Goal: Find specific page/section: Find specific page/section

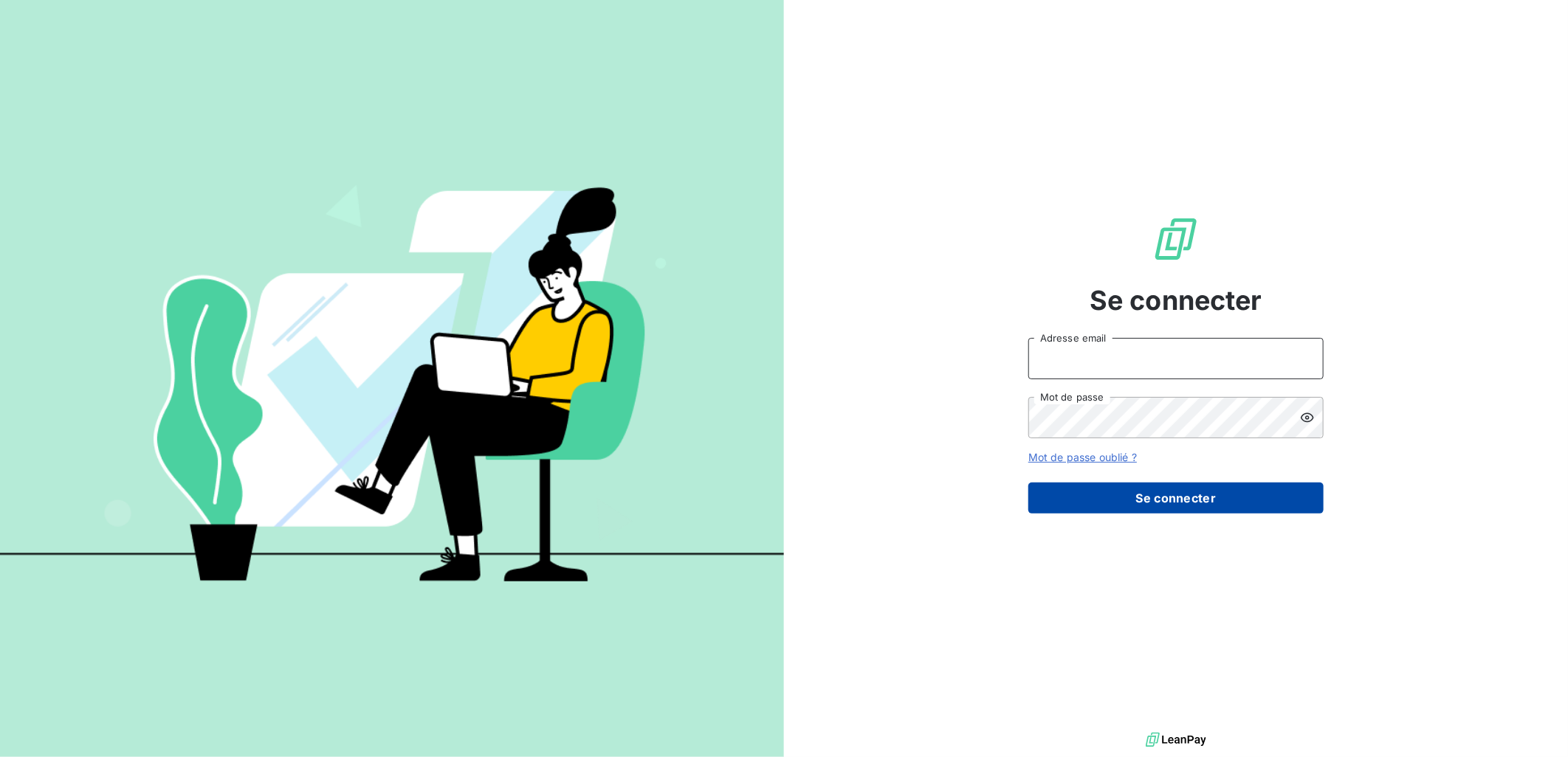
type input "[PERSON_NAME][EMAIL_ADDRESS][DOMAIN_NAME]"
click at [1189, 502] on button "Se connecter" at bounding box center [1176, 497] width 295 height 31
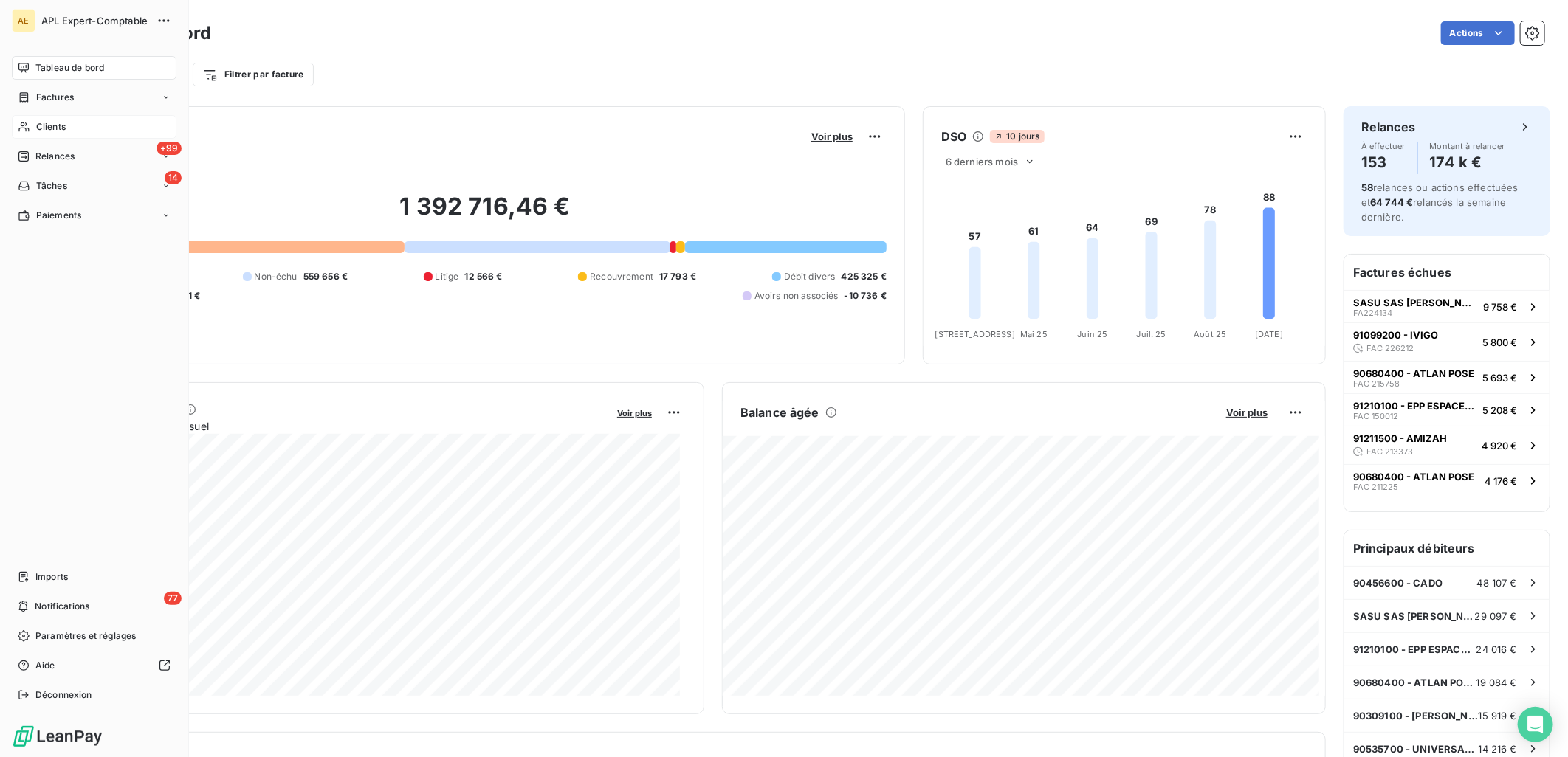
click at [36, 124] on span "Clients" at bounding box center [51, 126] width 30 height 13
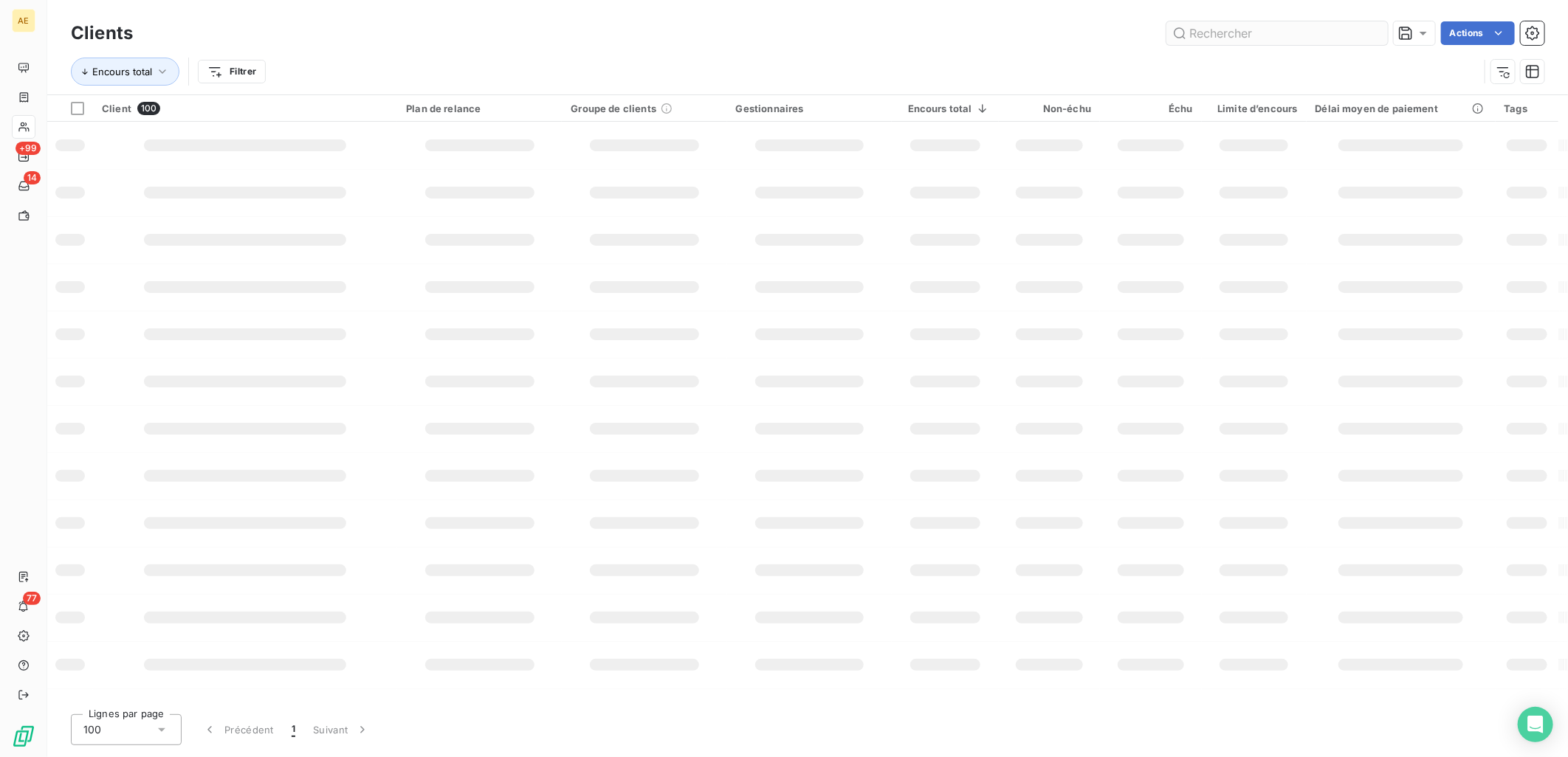
click at [1190, 33] on input "text" at bounding box center [1277, 33] width 221 height 24
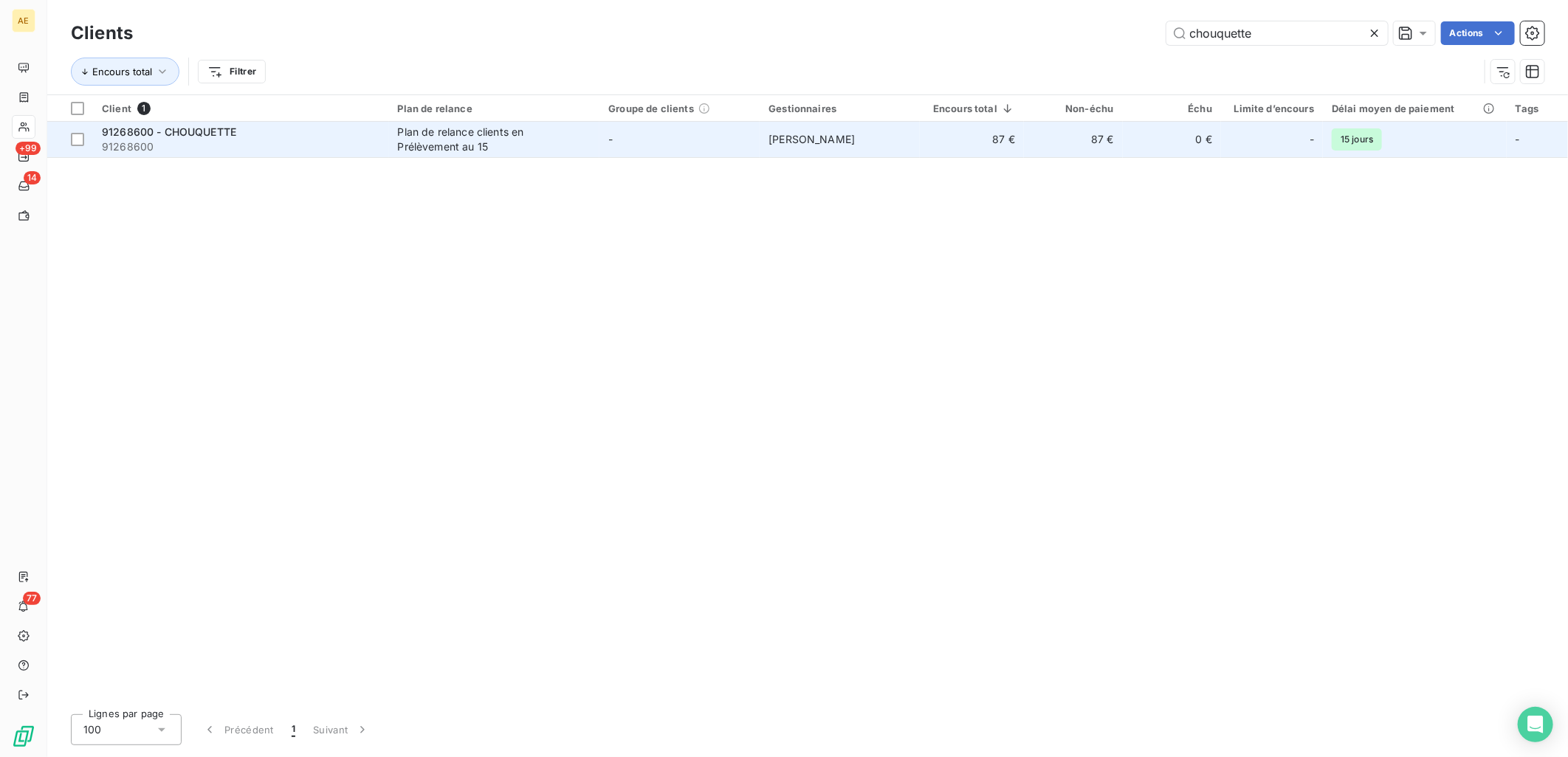
type input "chouquette"
click at [506, 141] on div "Plan de relance clients en Prélèvement au 15" at bounding box center [489, 140] width 184 height 30
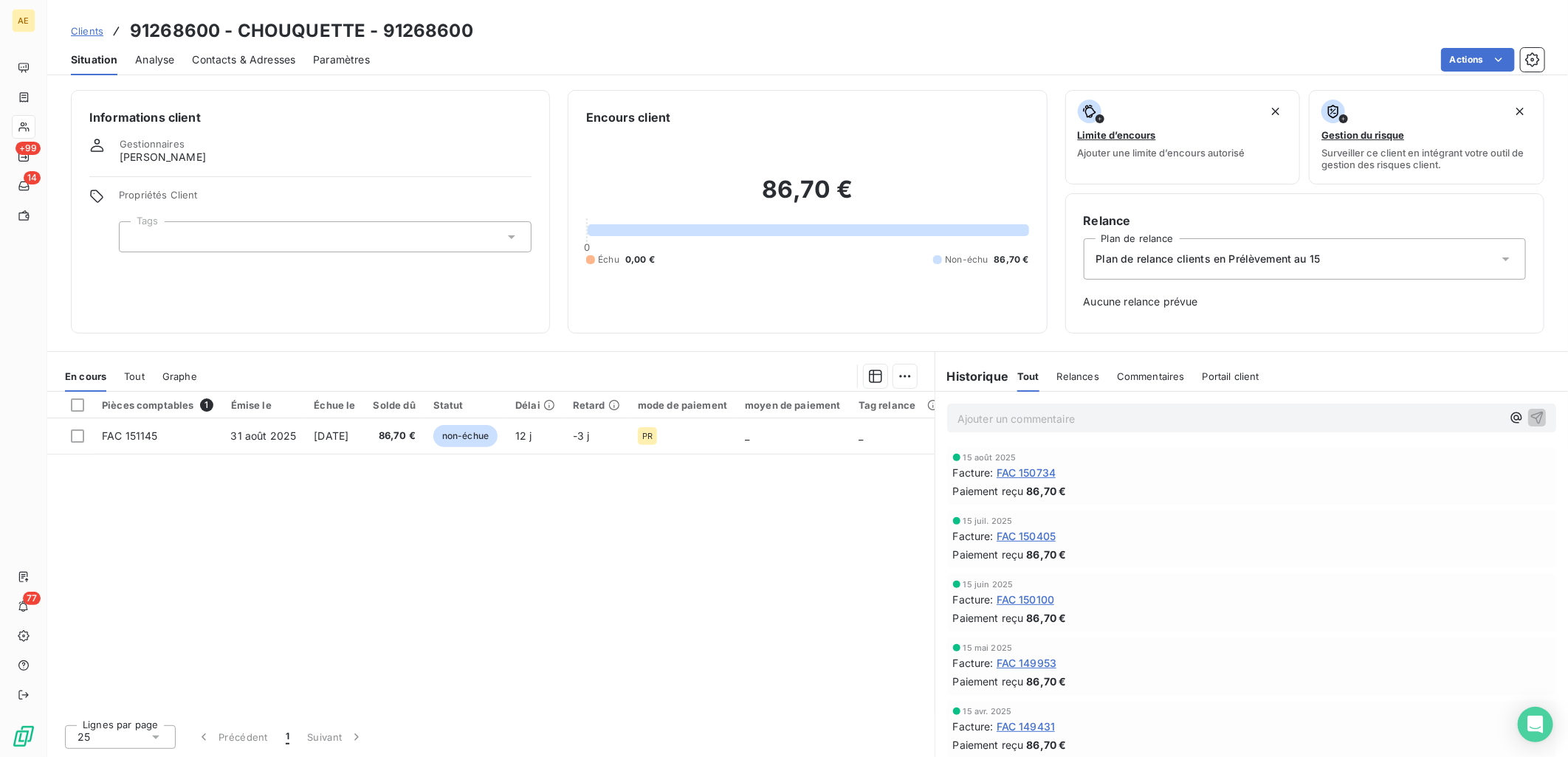
click at [1029, 473] on span "FAC 150734" at bounding box center [1026, 473] width 60 height 16
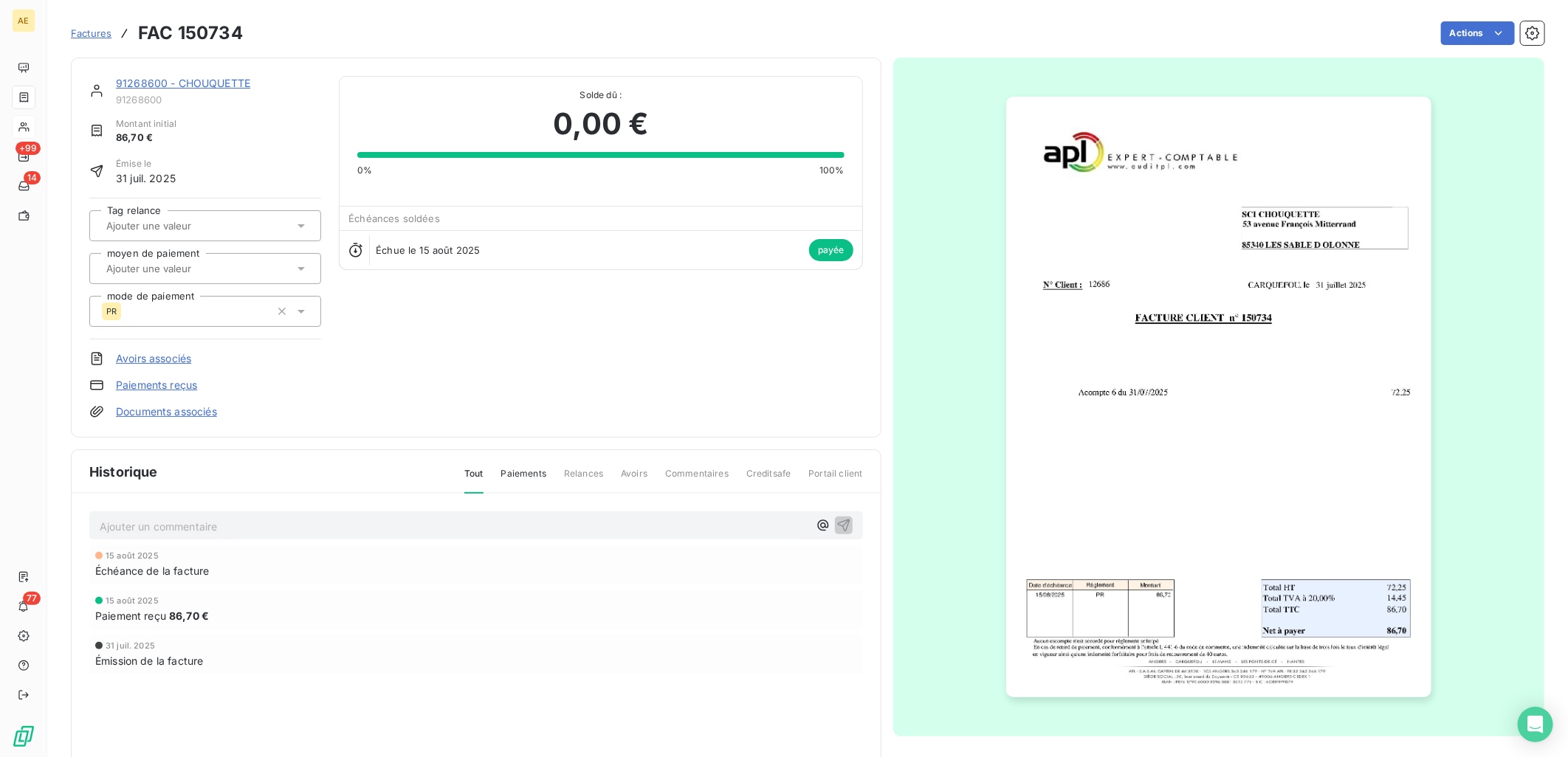
click at [1032, 400] on img "button" at bounding box center [1219, 397] width 425 height 600
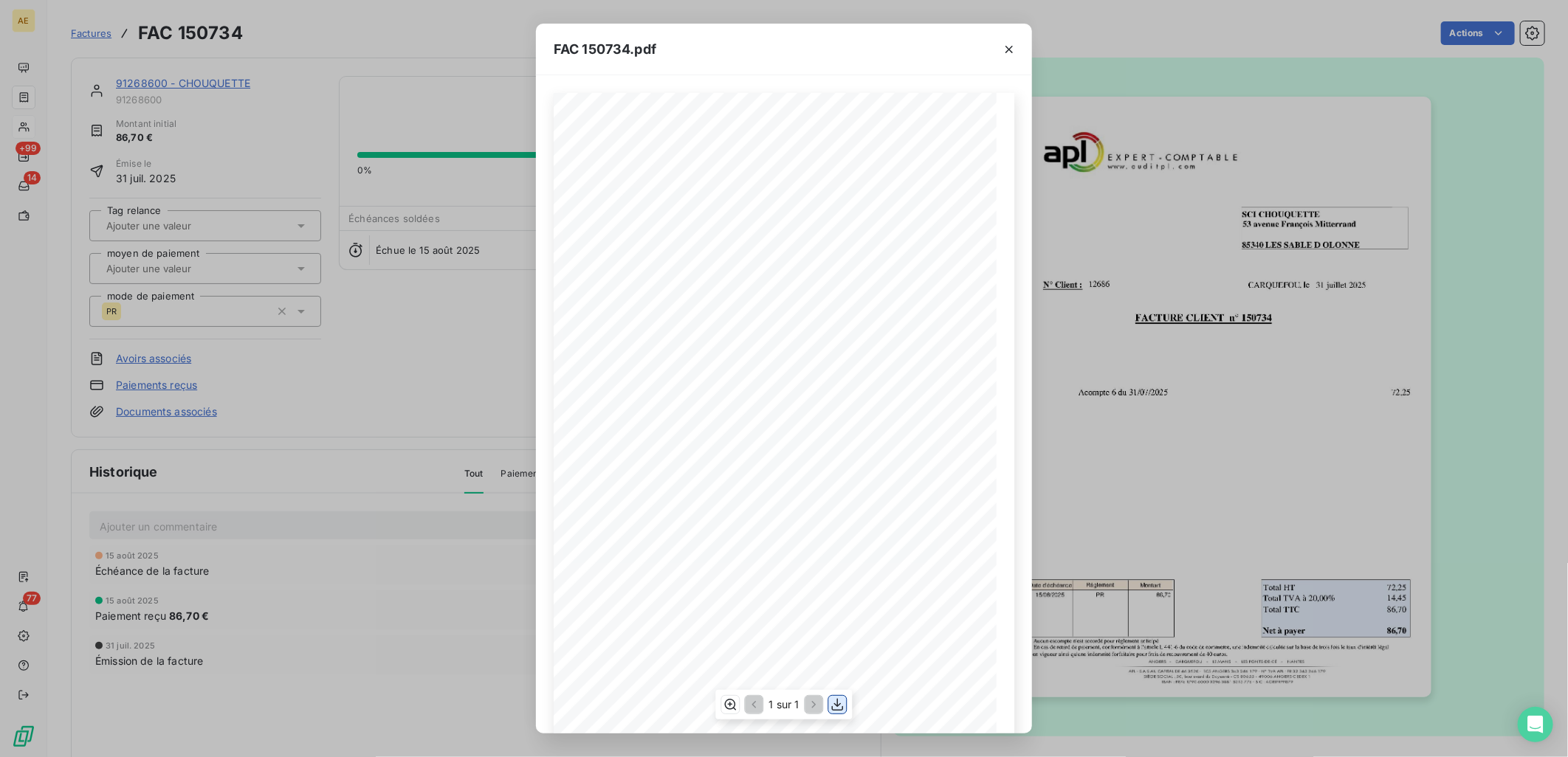
click at [840, 705] on icon "button" at bounding box center [838, 705] width 15 height 15
click at [101, 39] on div "FAC 150734.pdf FACTURE CLIENT n° 150734 SCI CHOUQUETTE [STREET_ADDRESS][PERSON_…" at bounding box center [784, 378] width 1568 height 757
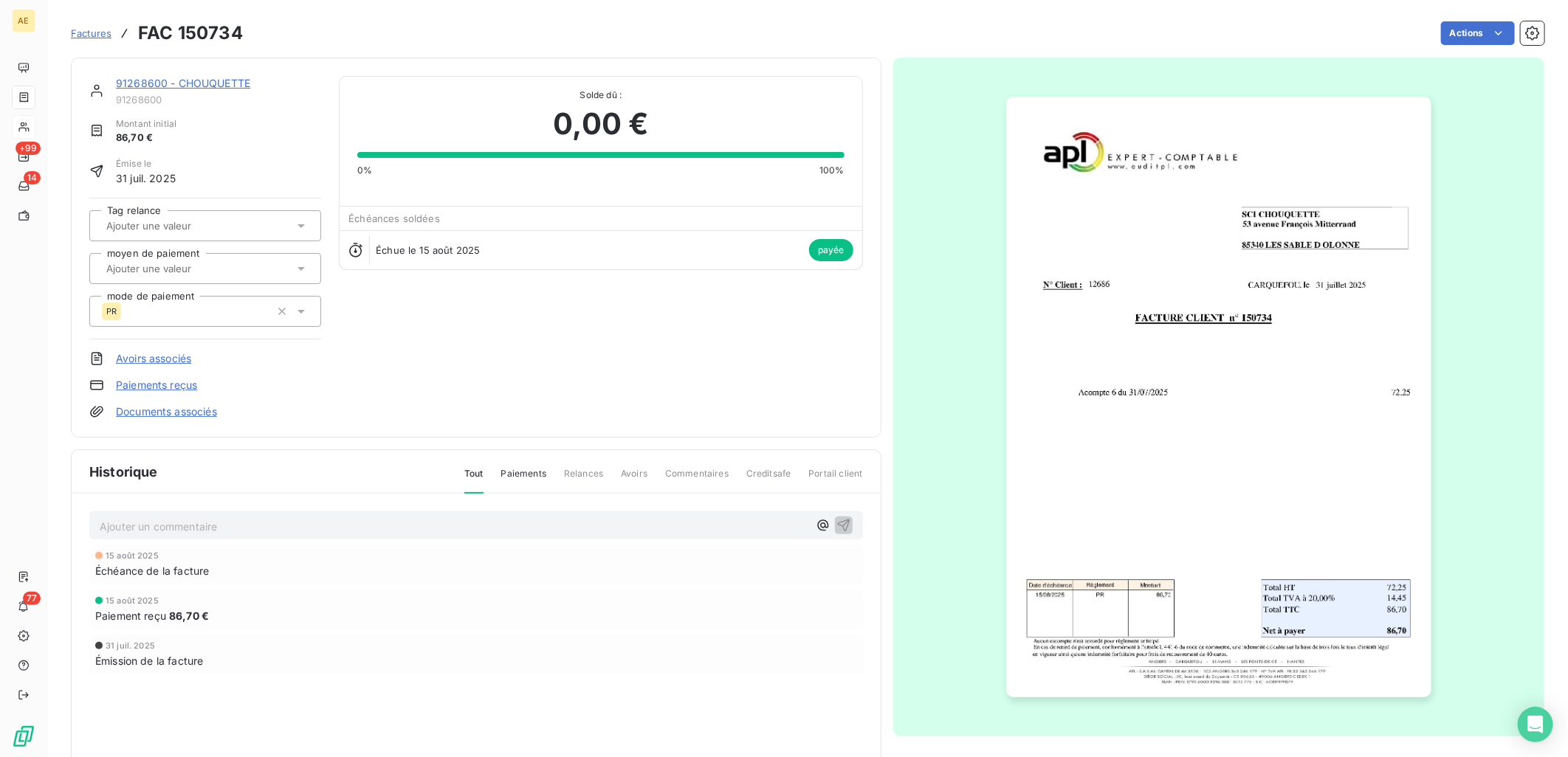
click at [146, 78] on link "91268600 - CHOUQUETTE" at bounding box center [183, 83] width 134 height 13
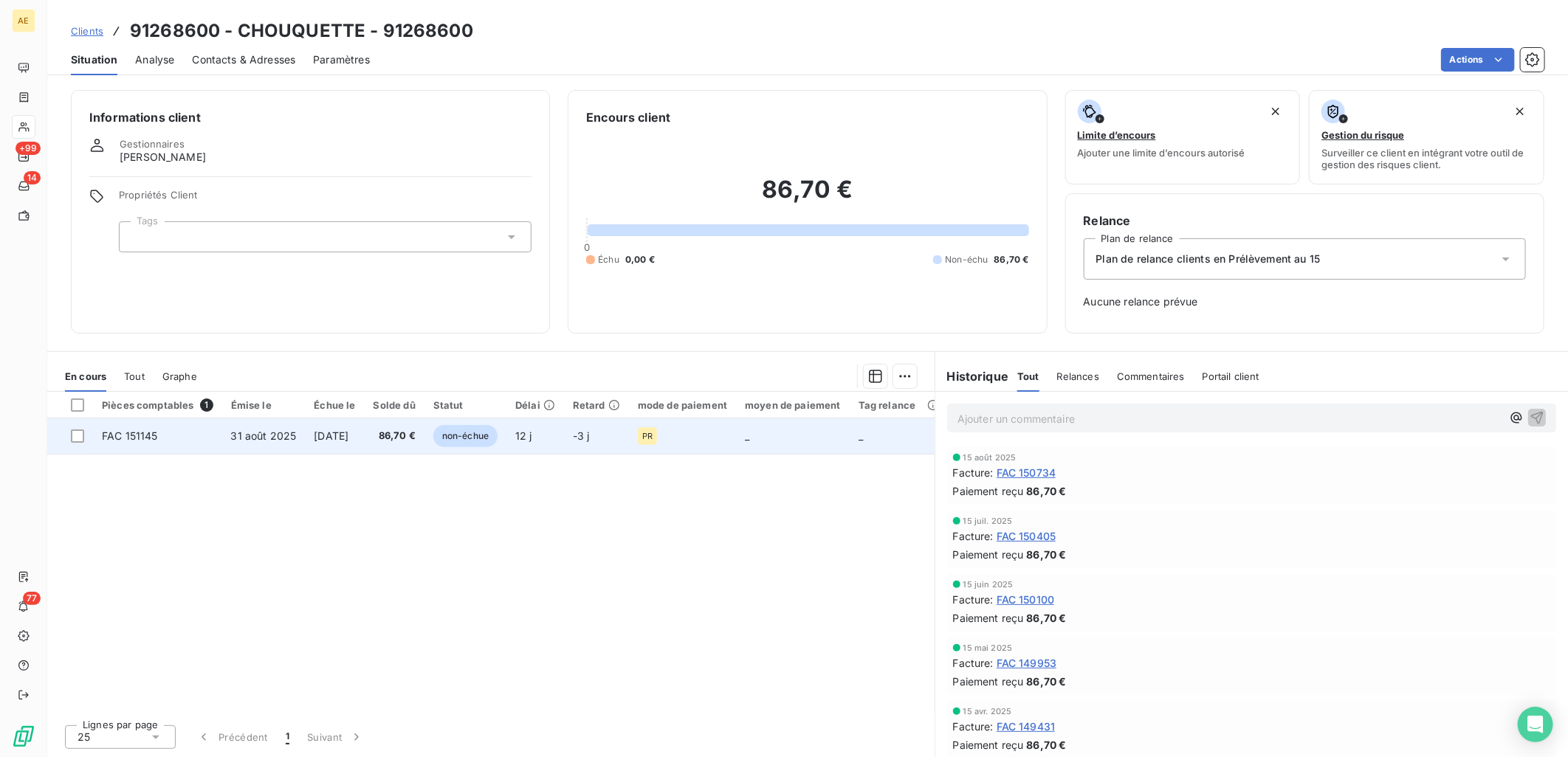
click at [231, 437] on span "31 août 2025" at bounding box center [264, 435] width 66 height 13
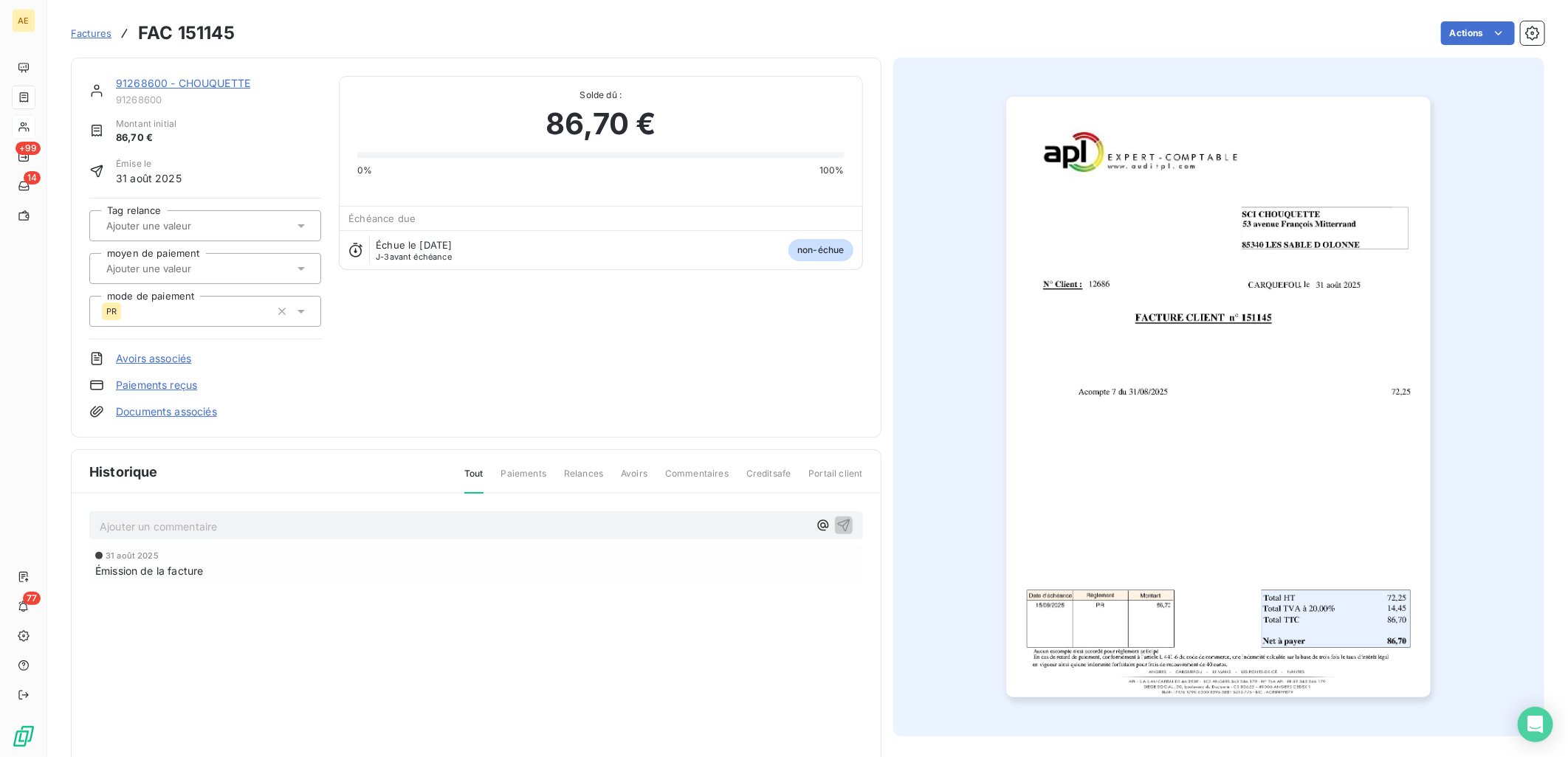
click at [1076, 418] on img "button" at bounding box center [1218, 397] width 424 height 600
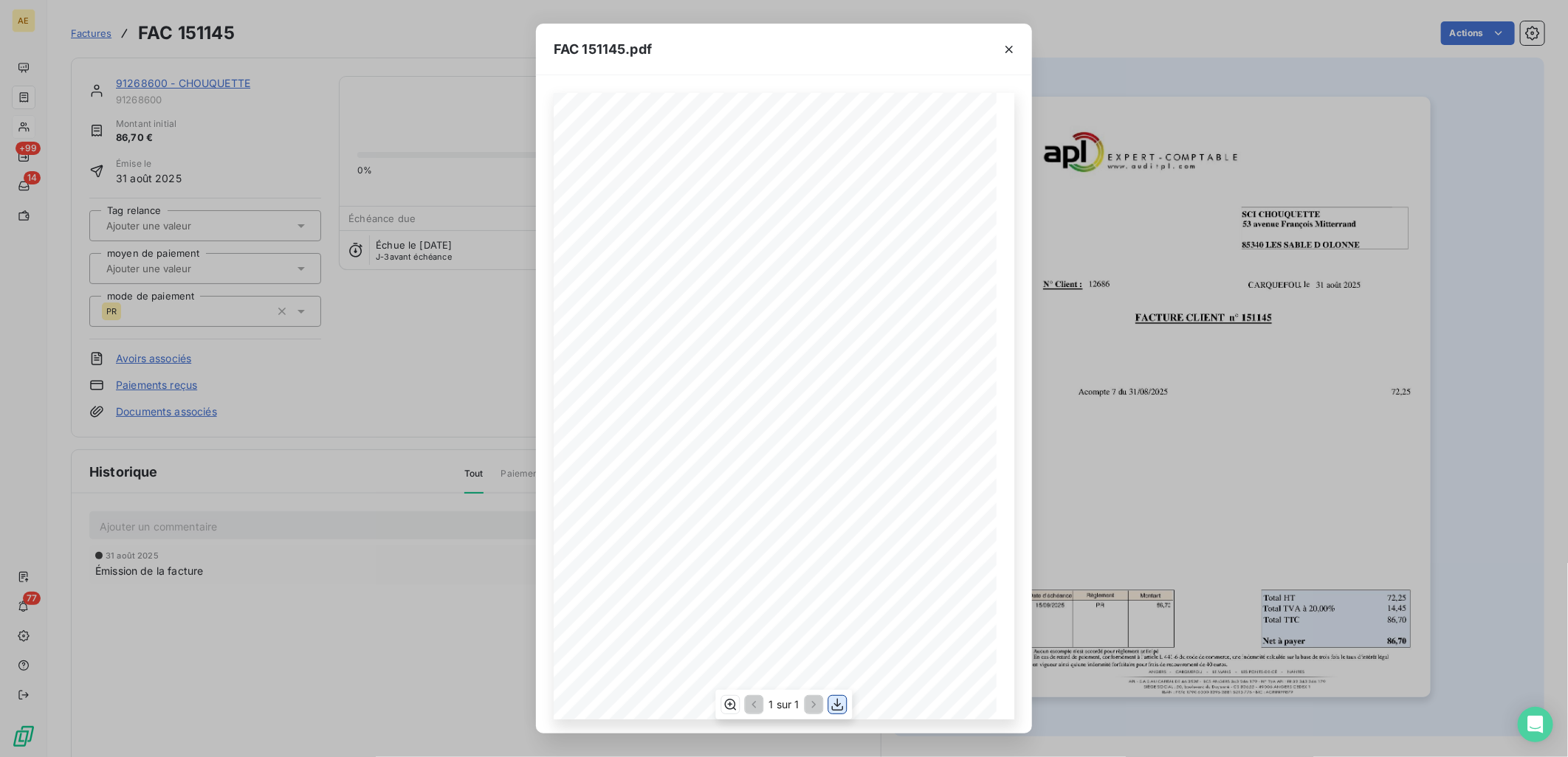
click at [840, 699] on icon "button" at bounding box center [838, 705] width 15 height 15
click at [1002, 48] on icon "button" at bounding box center [1009, 49] width 15 height 15
